Goal: Task Accomplishment & Management: Manage account settings

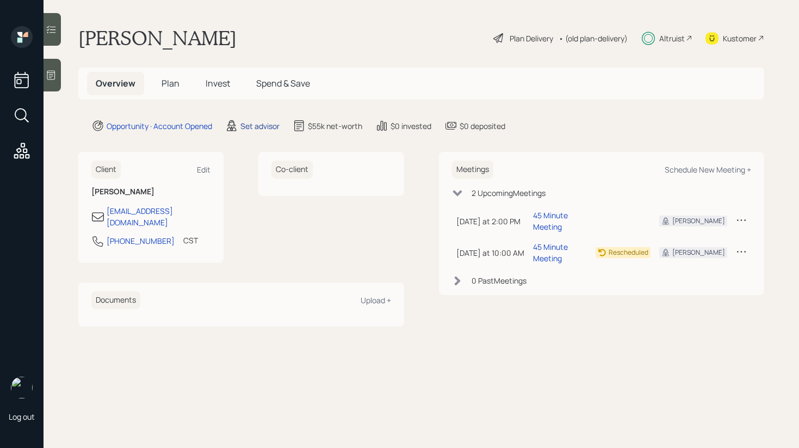
click at [261, 127] on div "Set advisor" at bounding box center [259, 125] width 39 height 11
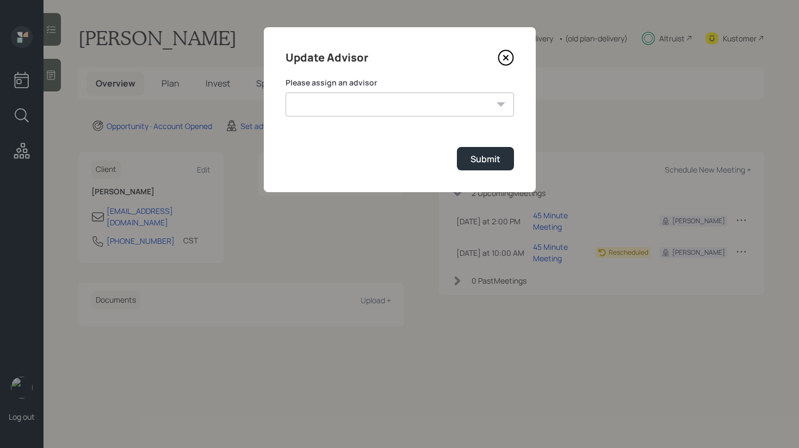
click at [379, 115] on select "[PERSON_NAME] [PERSON_NAME] End [PERSON_NAME] [PERSON_NAME] [PERSON_NAME] [PERS…" at bounding box center [400, 104] width 228 height 24
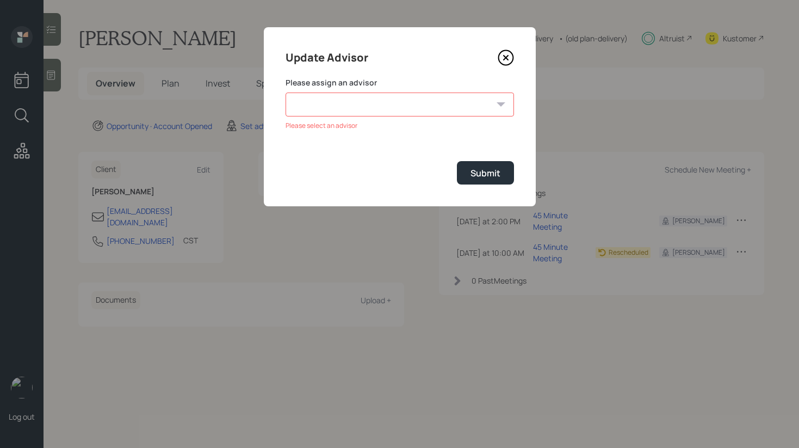
click at [508, 53] on icon at bounding box center [506, 58] width 16 height 16
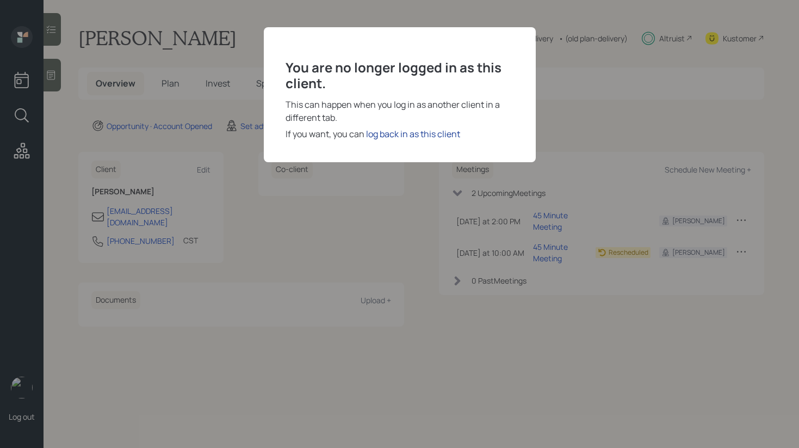
click at [387, 138] on div "log back in as this client" at bounding box center [413, 133] width 94 height 13
